Goal: Task Accomplishment & Management: Complete application form

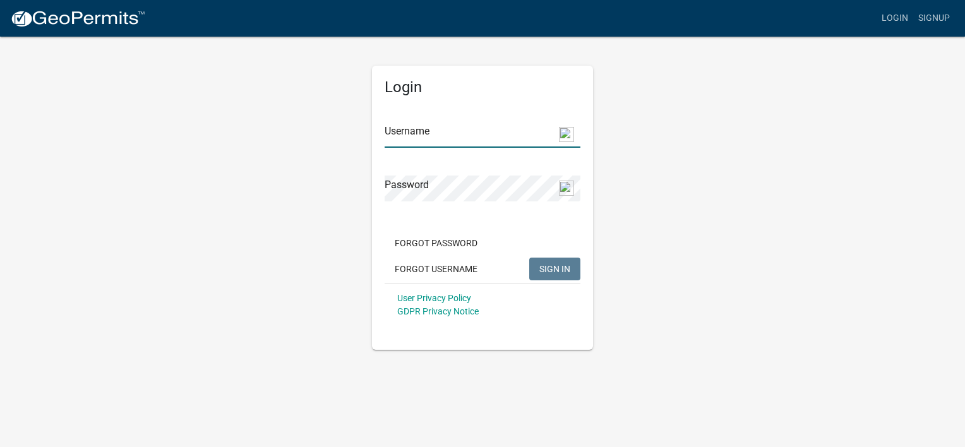
type input "[EMAIL_ADDRESS][DOMAIN_NAME]"
click at [546, 261] on button "SIGN IN" at bounding box center [554, 269] width 51 height 23
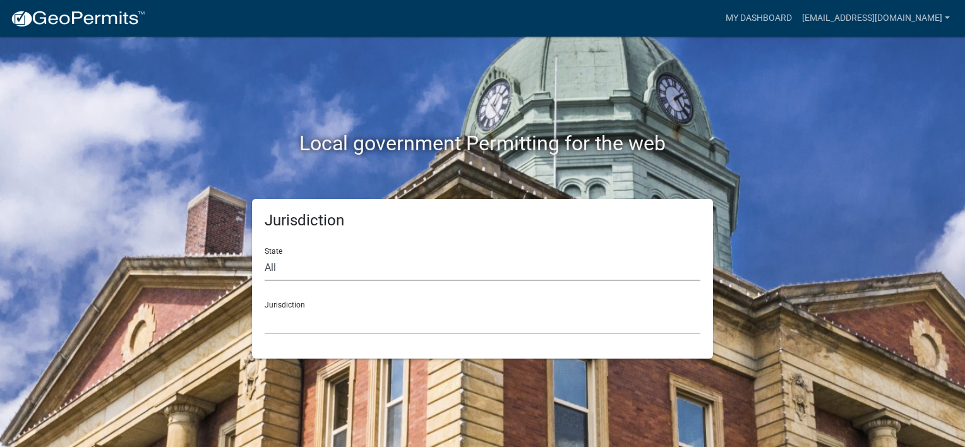
click at [301, 268] on select "All [US_STATE] [US_STATE] [US_STATE] [US_STATE] [US_STATE] [US_STATE] [US_STATE…" at bounding box center [483, 268] width 436 height 26
select select "[US_STATE]"
click at [265, 255] on select "All [US_STATE] [US_STATE] [US_STATE] [US_STATE] [US_STATE] [US_STATE] [US_STATE…" at bounding box center [483, 268] width 436 height 26
click at [298, 328] on select "[GEOGRAPHIC_DATA], [US_STATE][PERSON_NAME][GEOGRAPHIC_DATA], [US_STATE][PERSON_…" at bounding box center [483, 322] width 436 height 26
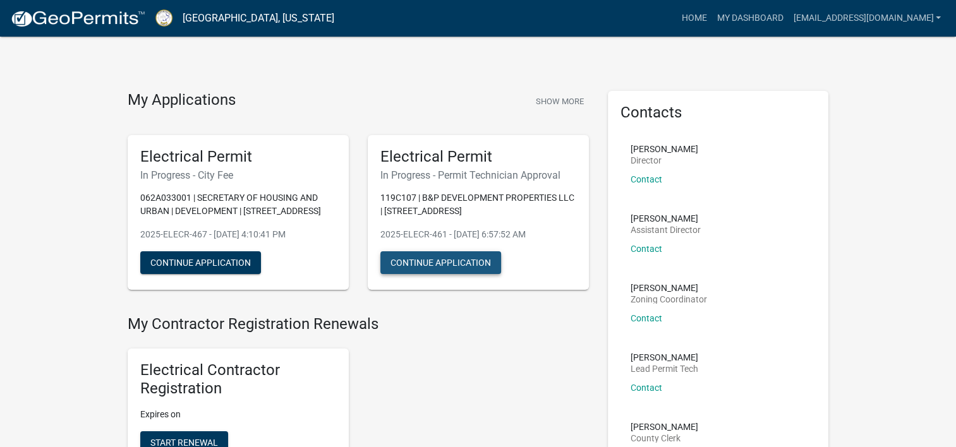
click at [449, 263] on button "Continue Application" at bounding box center [440, 262] width 121 height 23
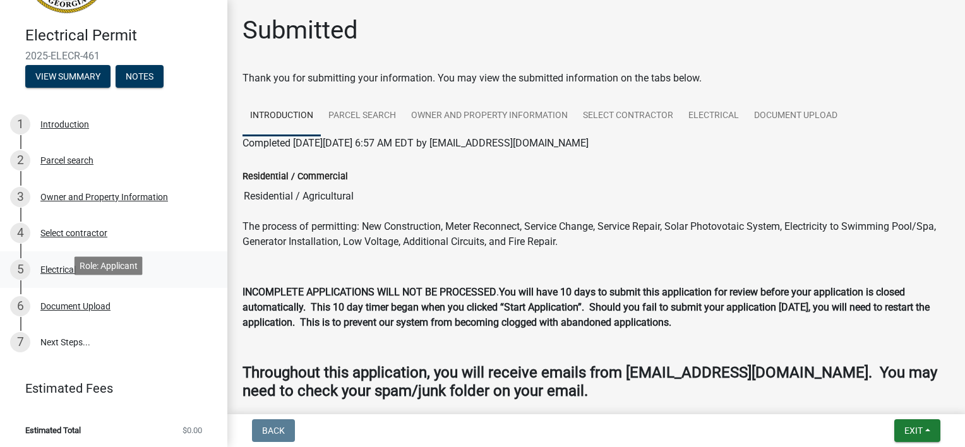
scroll to position [85, 0]
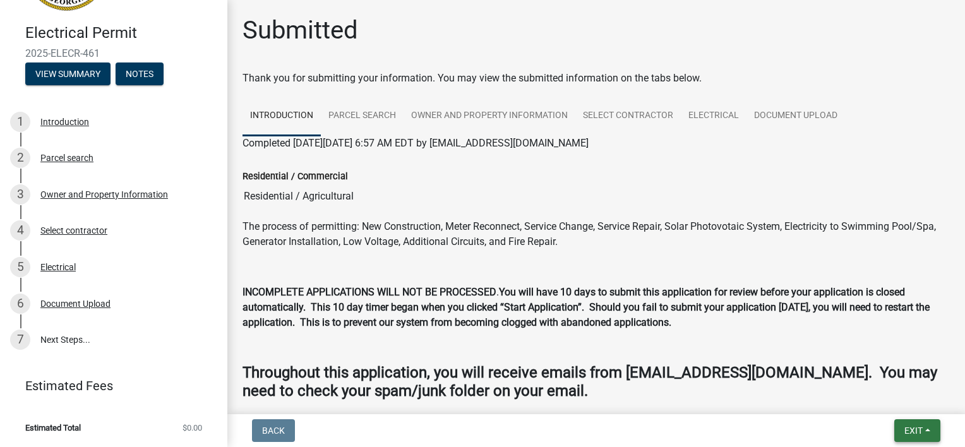
click at [917, 428] on span "Exit" at bounding box center [914, 431] width 18 height 10
click at [896, 397] on button "Save & Exit" at bounding box center [890, 398] width 101 height 30
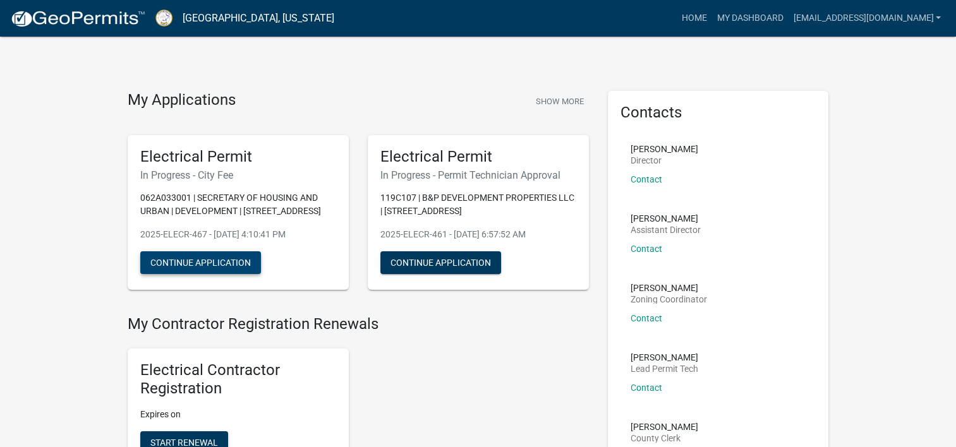
click at [200, 263] on button "Continue Application" at bounding box center [200, 262] width 121 height 23
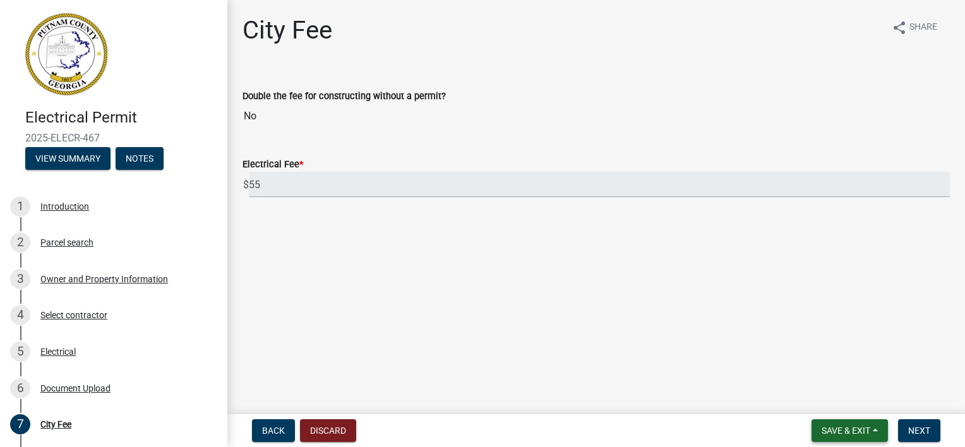
click at [872, 430] on button "Save & Exit" at bounding box center [850, 431] width 76 height 23
click at [824, 402] on button "Save & Exit" at bounding box center [837, 398] width 101 height 30
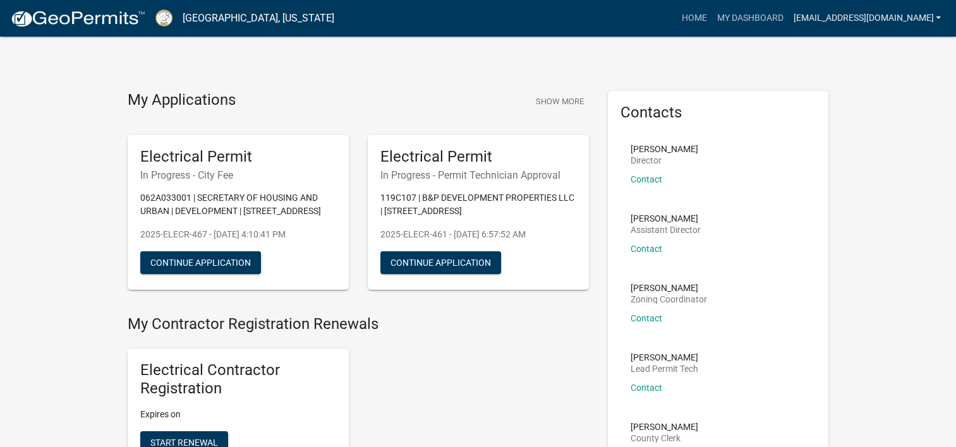
click at [939, 18] on link "[EMAIL_ADDRESS][DOMAIN_NAME]" at bounding box center [867, 18] width 158 height 24
click at [877, 124] on link "Logout" at bounding box center [892, 123] width 108 height 30
